Goal: Transaction & Acquisition: Purchase product/service

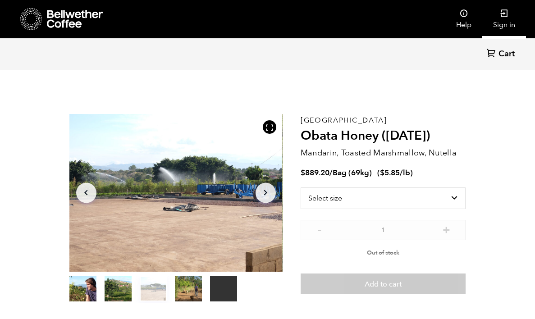
click at [505, 15] on icon at bounding box center [504, 13] width 9 height 9
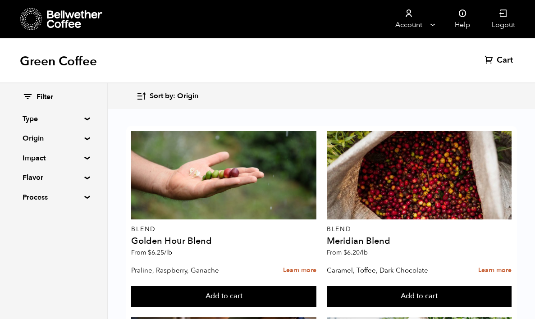
click at [336, 73] on div "Green Coffee Cart (0)" at bounding box center [267, 60] width 535 height 45
click at [316, 286] on button "Add to cart" at bounding box center [223, 296] width 185 height 21
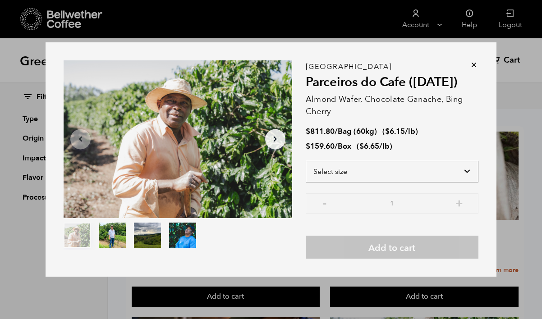
select select "box"
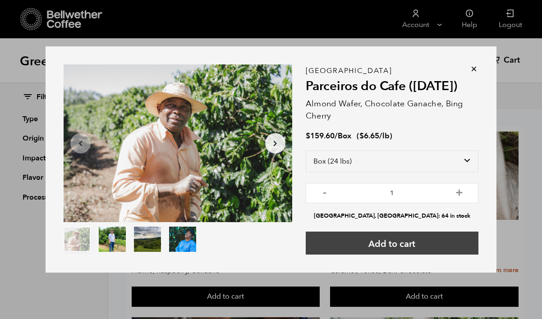
click at [408, 241] on button "Add to cart" at bounding box center [392, 243] width 173 height 23
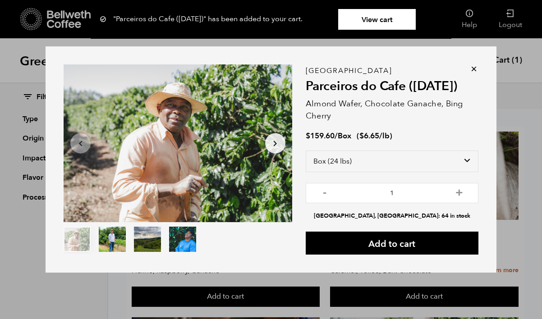
click at [473, 69] on icon at bounding box center [473, 68] width 9 height 9
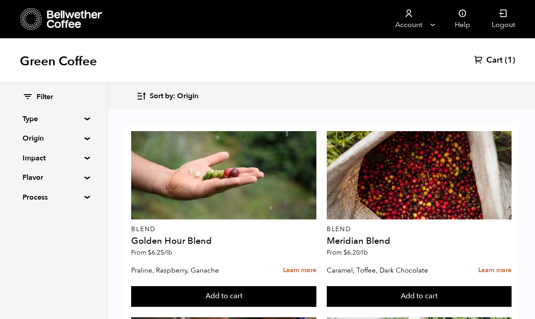
scroll to position [573, 0]
click at [316, 286] on button "Add to cart" at bounding box center [223, 296] width 185 height 21
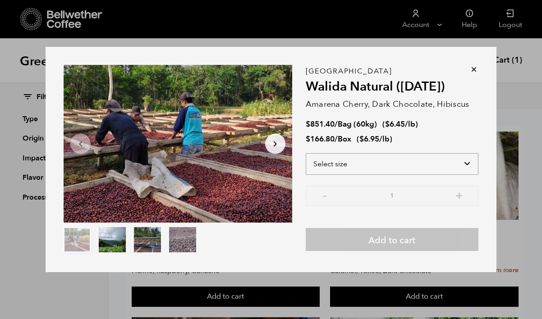
select select "box"
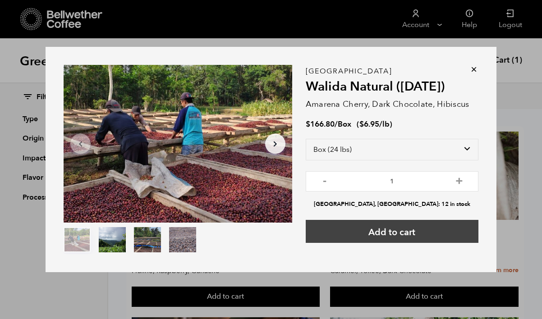
click at [392, 232] on button "Add to cart" at bounding box center [392, 231] width 173 height 23
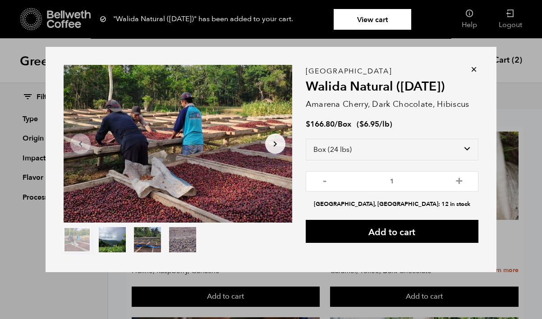
click at [476, 67] on icon at bounding box center [473, 69] width 9 height 9
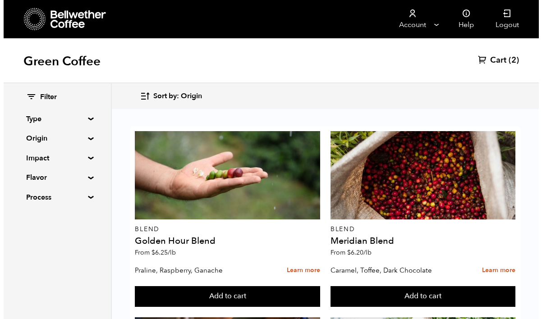
scroll to position [1154, 0]
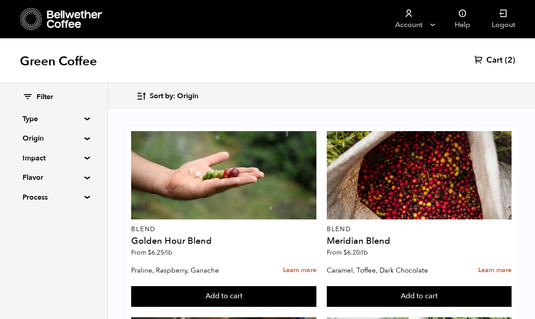
click at [210, 286] on button "Add to cart" at bounding box center [223, 296] width 185 height 21
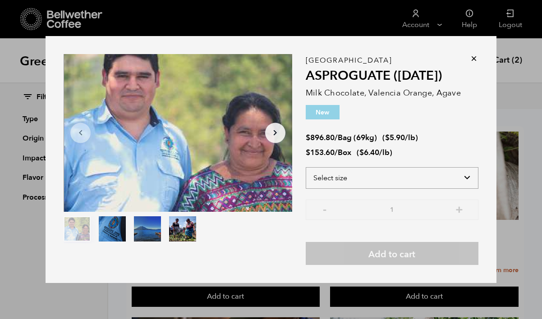
select select "box"
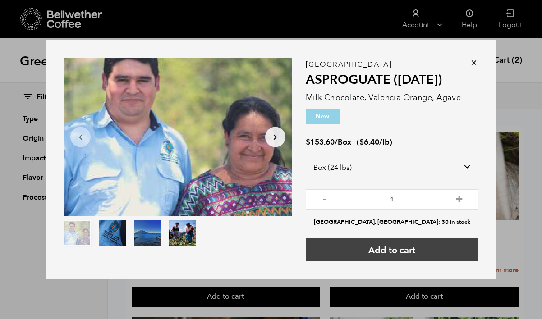
click at [404, 251] on button "Add to cart" at bounding box center [392, 249] width 173 height 23
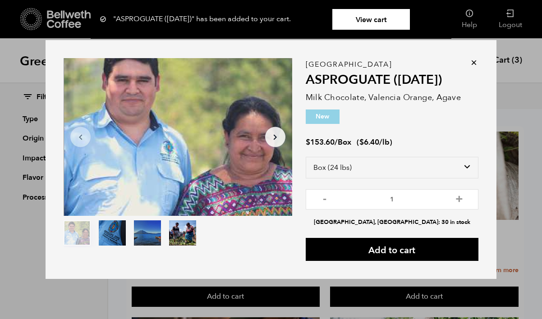
click at [374, 20] on link "View cart" at bounding box center [371, 19] width 78 height 21
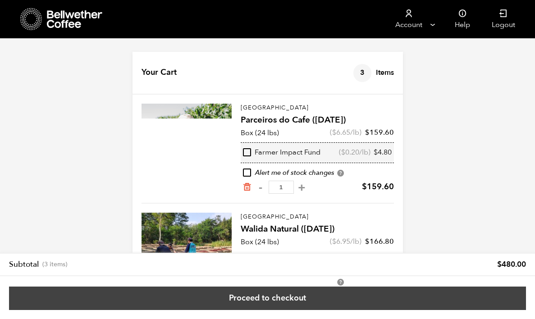
click at [293, 296] on link "Proceed to checkout" at bounding box center [267, 298] width 517 height 23
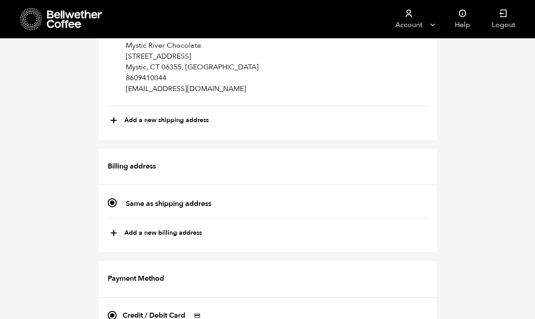
scroll to position [115, 0]
click at [195, 310] on img at bounding box center [197, 315] width 17 height 11
click at [117, 311] on input "Credit / Debit Card" at bounding box center [112, 315] width 9 height 9
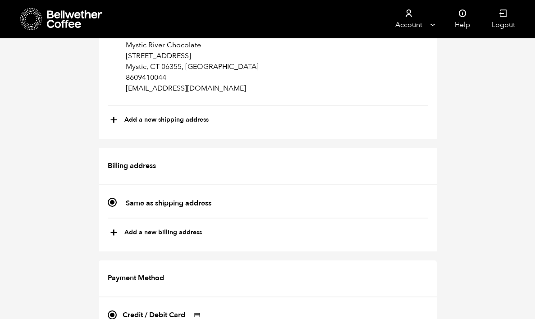
click at [109, 311] on input "Credit / Debit Card" at bounding box center [112, 315] width 9 height 9
radio input "true"
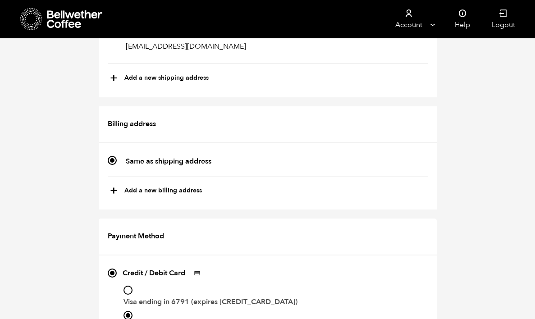
scroll to position [161, 0]
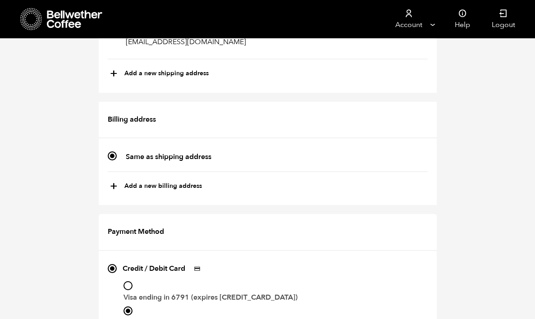
checkbox input "true"
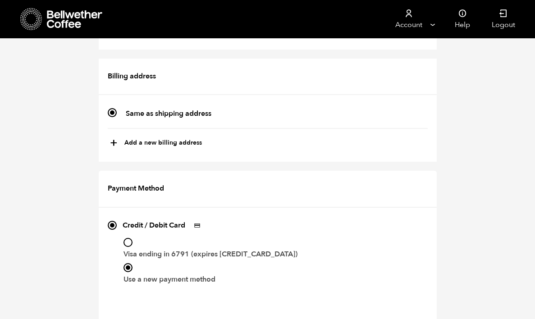
scroll to position [204, 0]
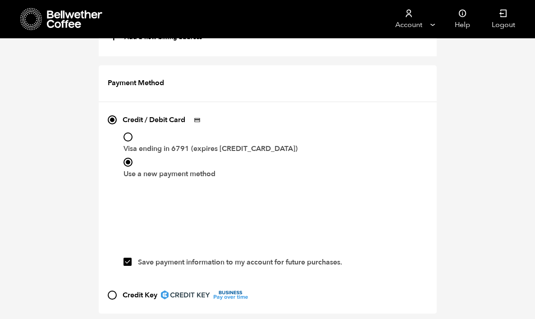
scroll to position [310, 0]
click at [201, 175] on label "Use a new payment method" at bounding box center [276, 174] width 304 height 14
click at [133, 167] on input "Use a new payment method" at bounding box center [128, 162] width 9 height 9
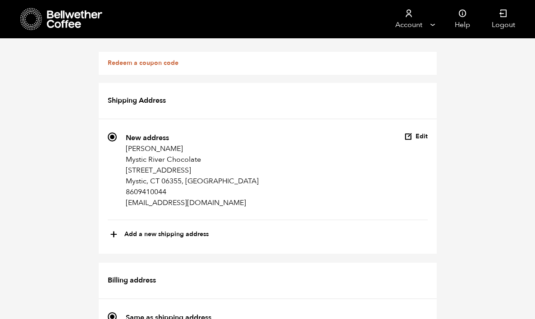
scroll to position [885, 0]
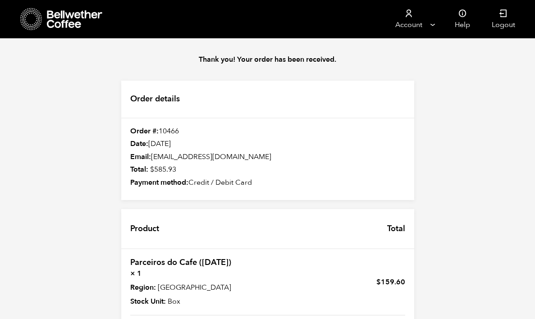
scroll to position [239, 0]
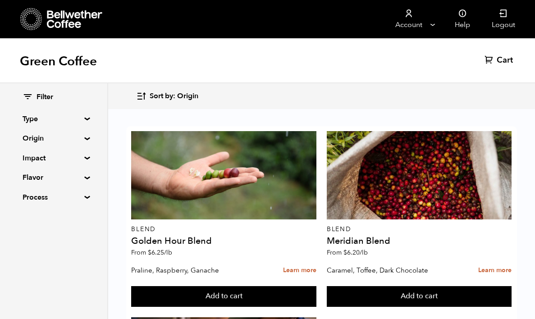
scroll to position [1336, 0]
click at [316, 286] on button "Add to cart" at bounding box center [223, 296] width 185 height 21
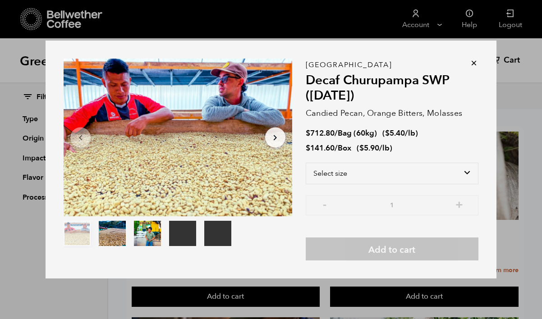
click at [473, 65] on icon at bounding box center [473, 63] width 9 height 9
